Goal: Transaction & Acquisition: Purchase product/service

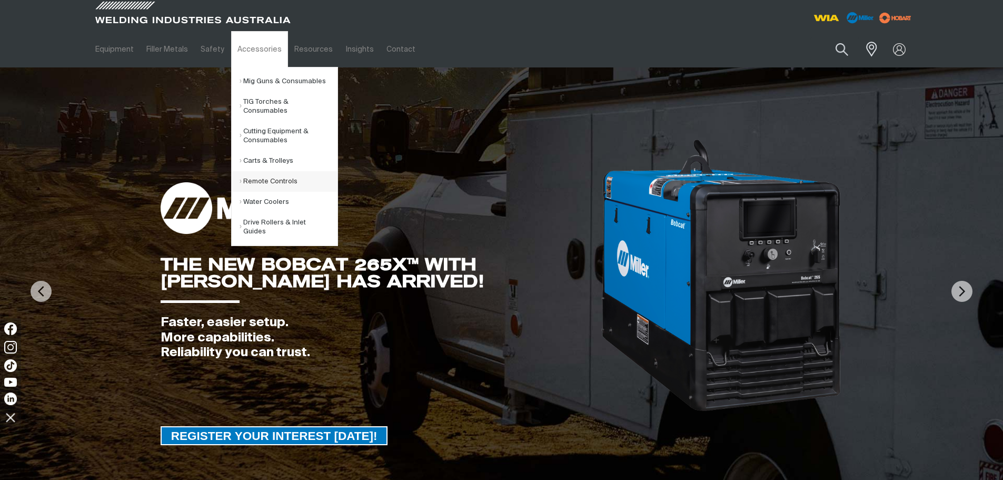
click at [247, 182] on link "Remote Controls" at bounding box center [289, 181] width 98 height 21
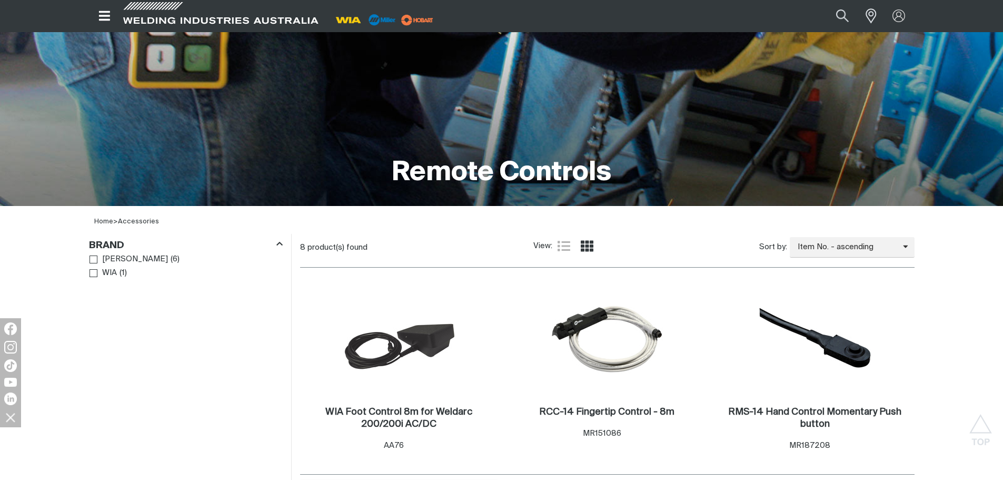
scroll to position [105, 0]
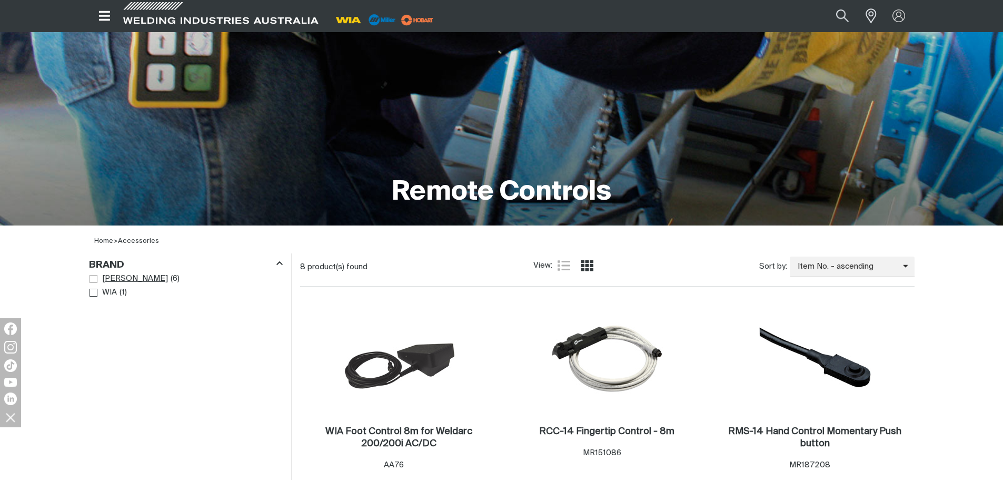
click at [112, 275] on span "[PERSON_NAME]" at bounding box center [135, 279] width 66 height 12
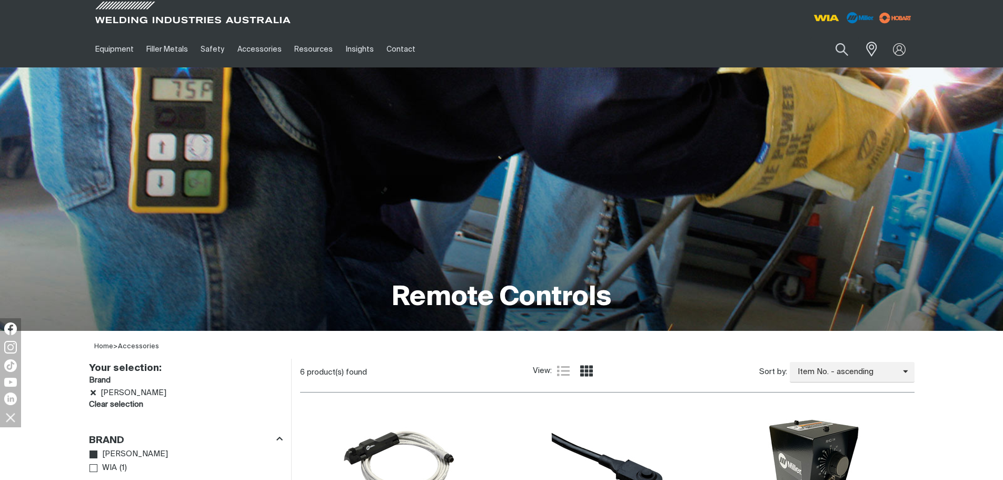
click at [211, 187] on div "Remote Controls" at bounding box center [501, 198] width 825 height 263
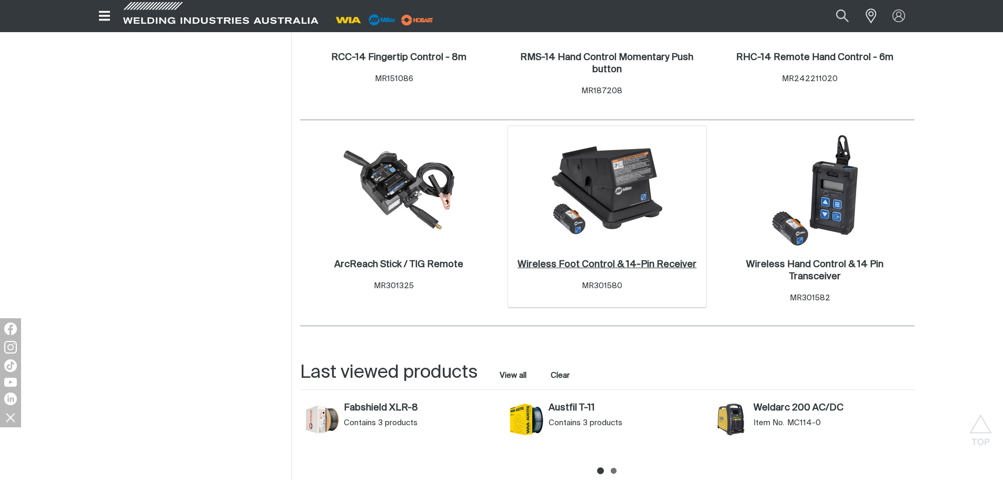
scroll to position [421, 0]
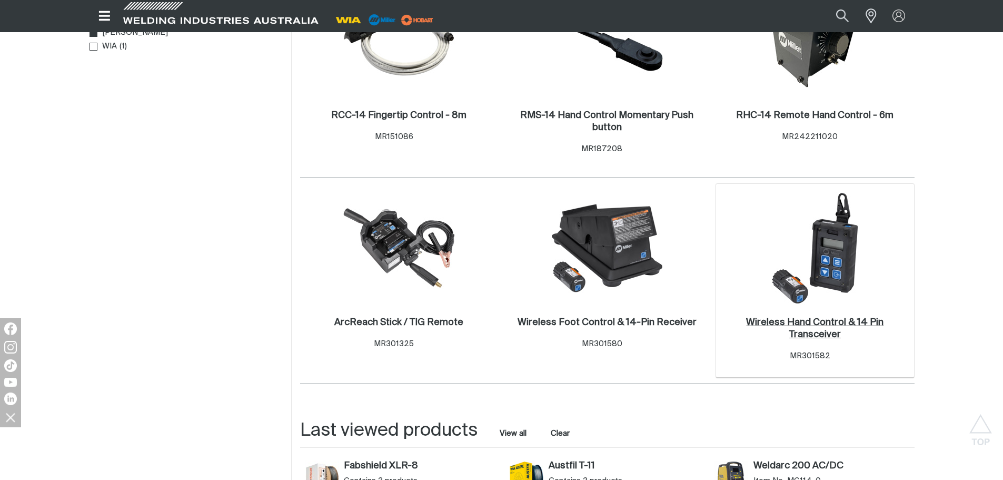
click at [832, 325] on h2 "Wireless Hand Control & 14 Pin Transceiver ." at bounding box center [814, 328] width 137 height 22
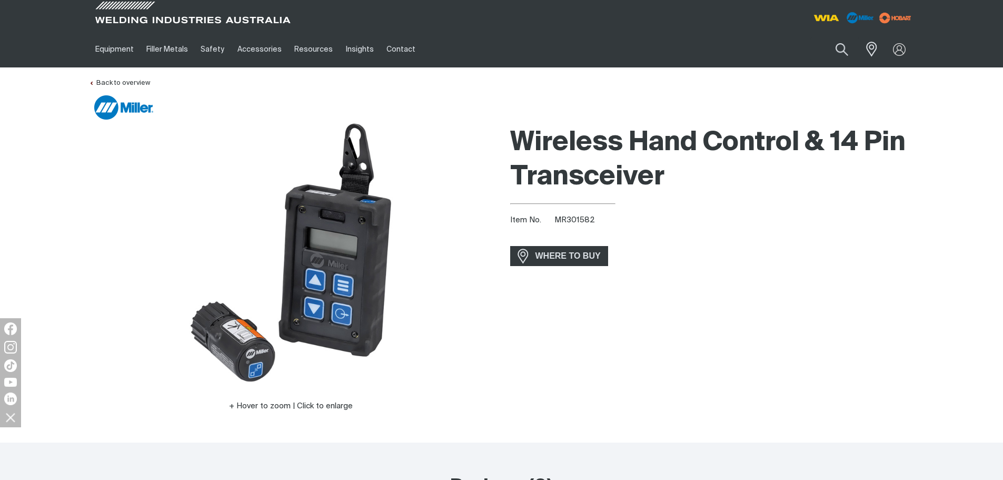
click at [834, 326] on div "Wireless Hand Control & 14 Pin Transceiver Item No. MR301582 incl. gst WHERE TO…" at bounding box center [712, 281] width 404 height 321
